Goal: Information Seeking & Learning: Learn about a topic

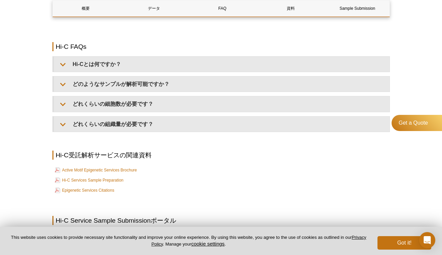
scroll to position [1051, 0]
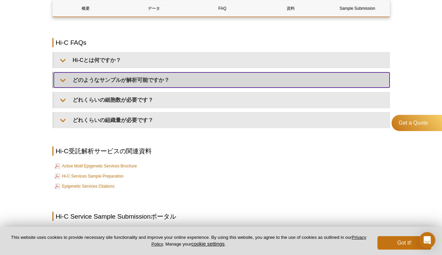
click at [116, 86] on summary "どのようなサンプルが解析可能ですか？" at bounding box center [222, 79] width 336 height 15
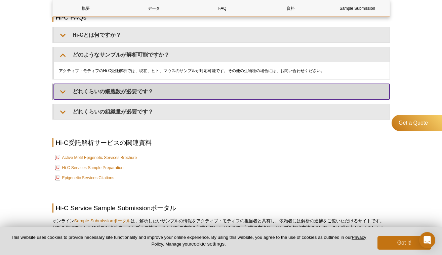
scroll to position [1078, 0]
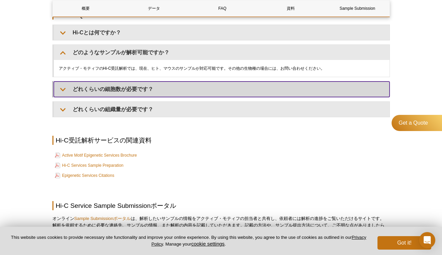
click at [123, 100] on div "Hi-Cとは何ですか？ Hi-Cは、架橋したDNAの制限酵素による消化と、それに続くDNAの近位ライゲーションおよび配列決定により、ゲノムスケールでクロマチン…" at bounding box center [221, 71] width 338 height 92
click at [124, 90] on summary "どれくらいの細胞数が必要です？" at bounding box center [222, 88] width 336 height 15
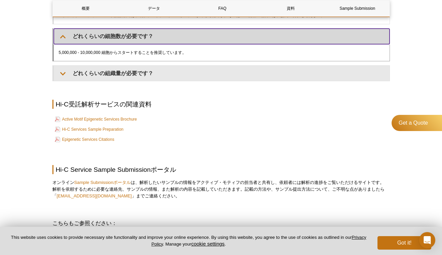
scroll to position [1132, 0]
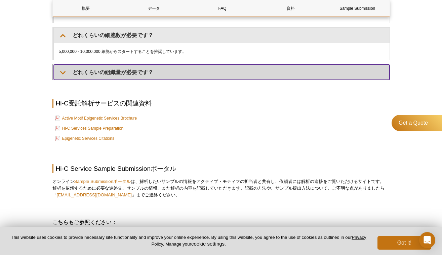
click at [133, 75] on summary "どれくらいの組織量が必要です？" at bounding box center [222, 72] width 336 height 15
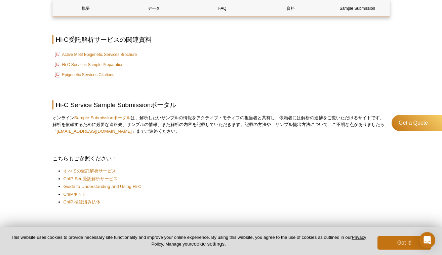
scroll to position [1214, 0]
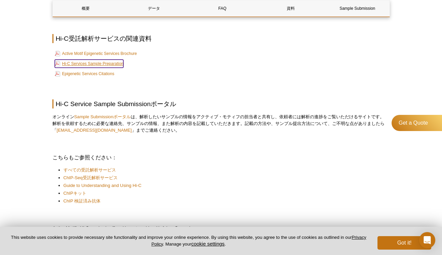
click at [113, 63] on link "Hi-C Services Sample Preparation" at bounding box center [89, 64] width 69 height 8
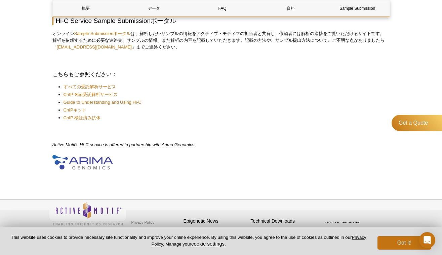
scroll to position [1305, 0]
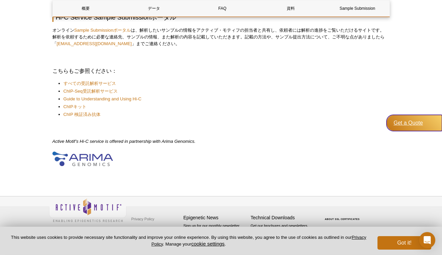
click at [418, 123] on div "Get a Quote" at bounding box center [414, 123] width 55 height 16
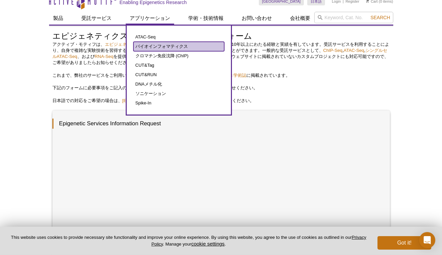
scroll to position [7, 0]
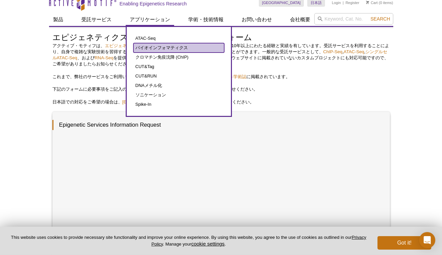
click at [161, 45] on link "バイオインフォマティクス" at bounding box center [178, 47] width 91 height 9
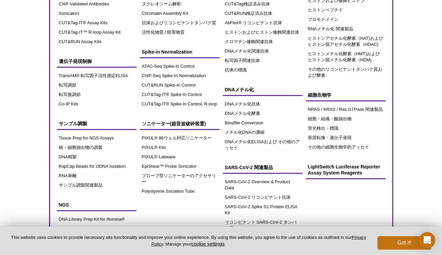
scroll to position [75, 0]
